Goal: Information Seeking & Learning: Check status

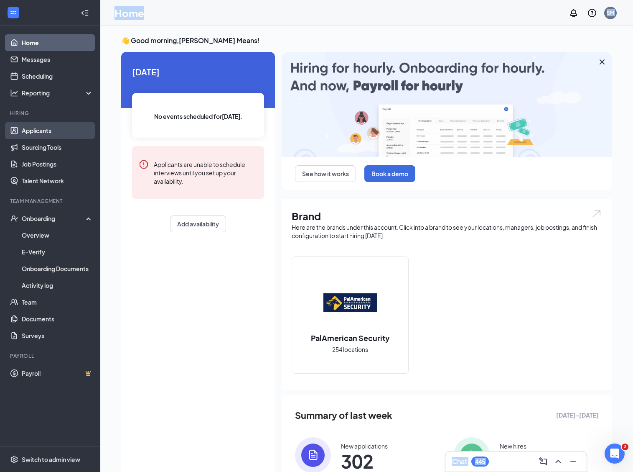
click at [38, 127] on link "Applicants" at bounding box center [57, 130] width 71 height 17
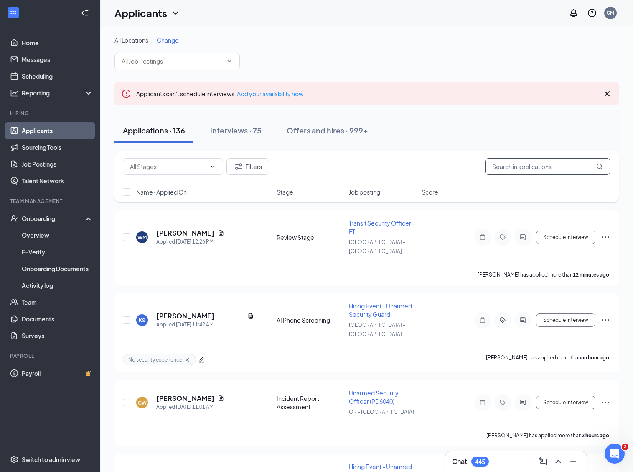
click at [521, 167] on input "text" at bounding box center [547, 166] width 125 height 17
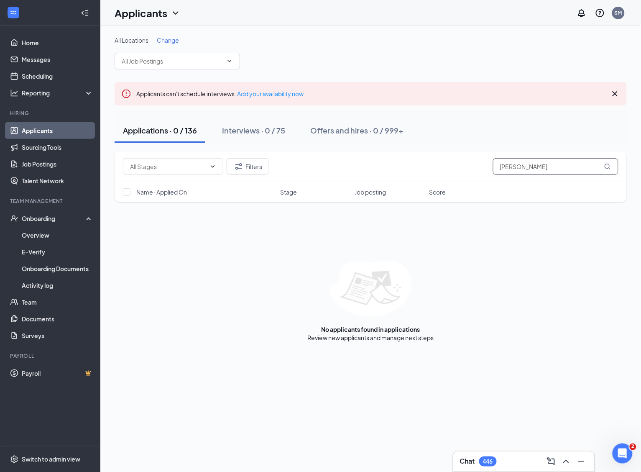
drag, startPoint x: 435, startPoint y: 166, endPoint x: 398, endPoint y: 166, distance: 36.8
click at [398, 166] on div "Filters [PERSON_NAME]" at bounding box center [370, 166] width 495 height 17
paste input "[EMAIL_ADDRESS][DOMAIN_NAME]"
type input "[EMAIL_ADDRESS][DOMAIN_NAME]"
drag, startPoint x: 558, startPoint y: 311, endPoint x: 552, endPoint y: 306, distance: 7.4
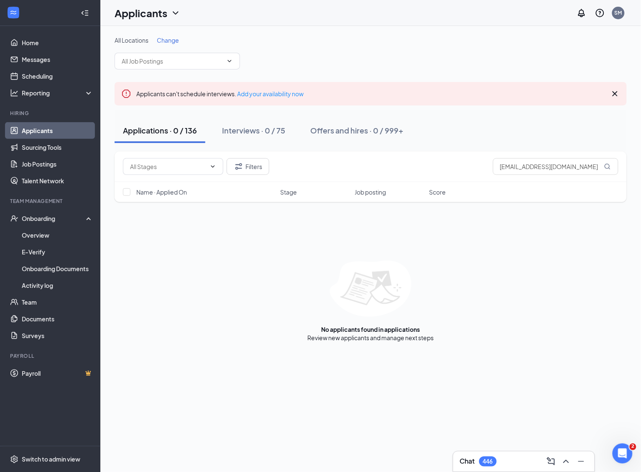
click at [556, 308] on div "No applicants found in applications Review new applicants and manage next steps" at bounding box center [371, 300] width 512 height 81
click at [577, 318] on div "No applicants found in applications Review new applicants and manage next steps" at bounding box center [371, 300] width 512 height 81
click at [400, 43] on div "All Locations Change" at bounding box center [371, 40] width 512 height 8
click at [30, 300] on link "Team" at bounding box center [57, 301] width 71 height 17
